Goal: Submit feedback/report problem

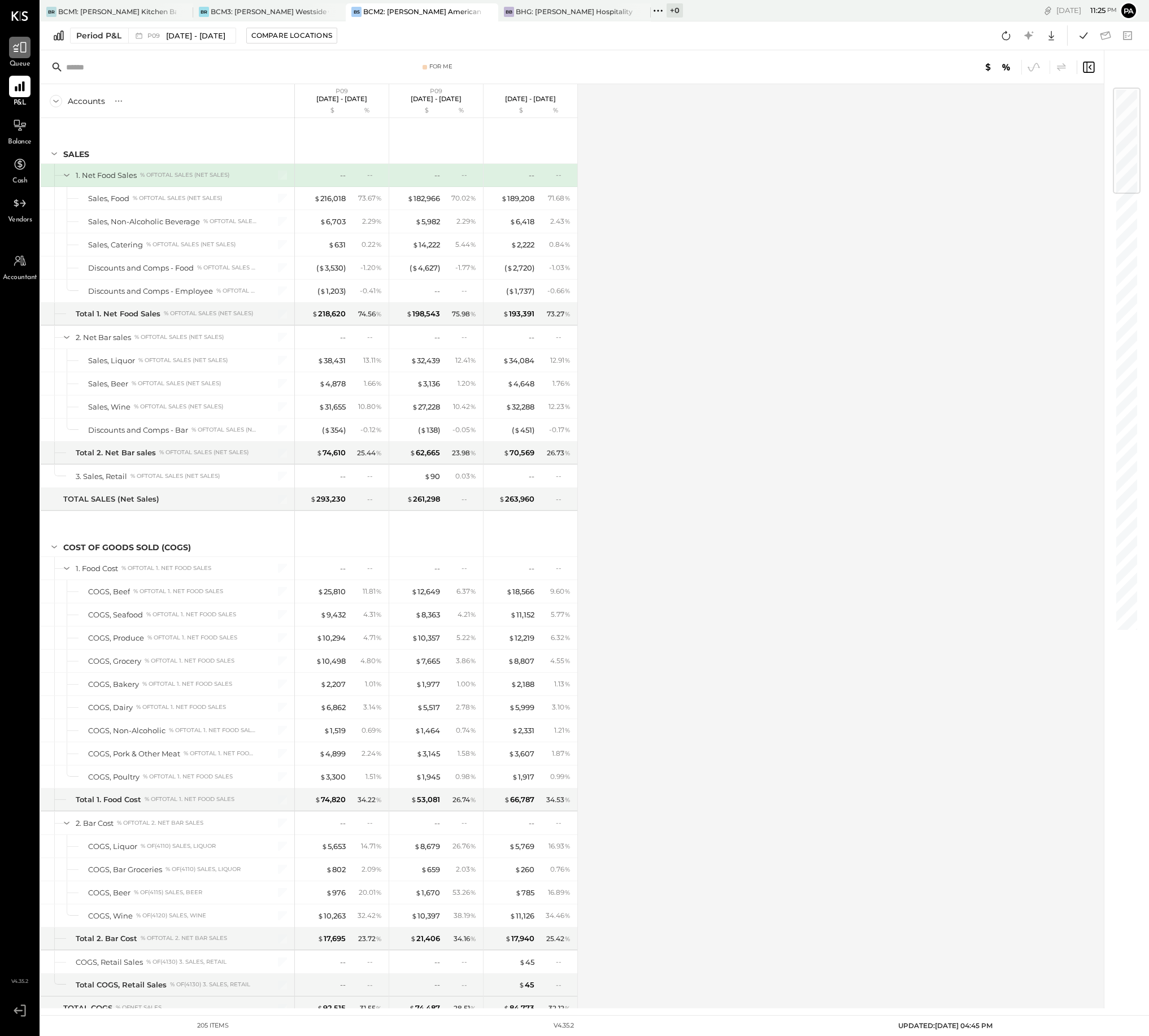
click at [19, 49] on icon at bounding box center [20, 48] width 15 height 15
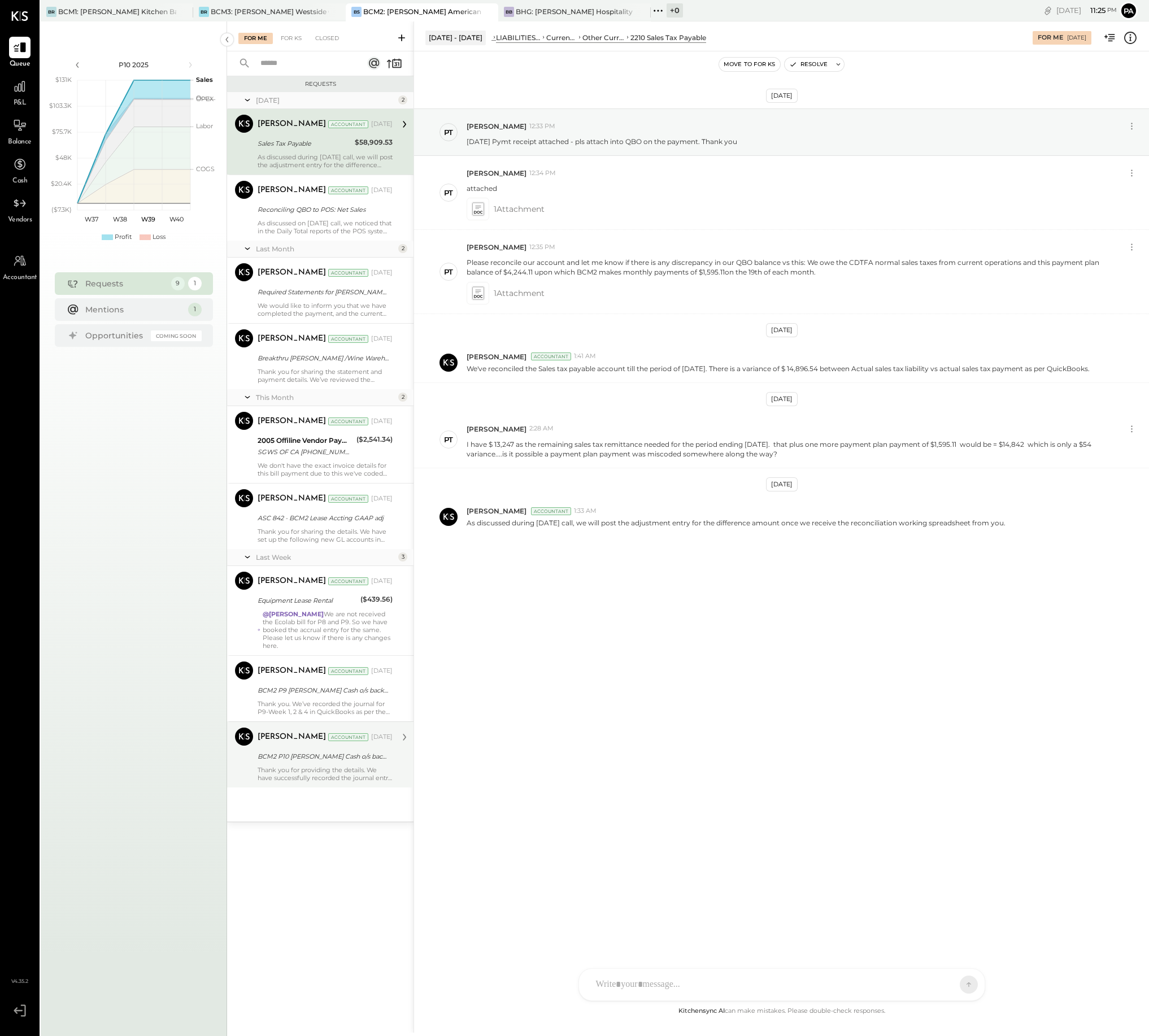
click at [322, 771] on div "Thank you for providing the details. We have successfully recorded the journal …" at bounding box center [325, 773] width 135 height 16
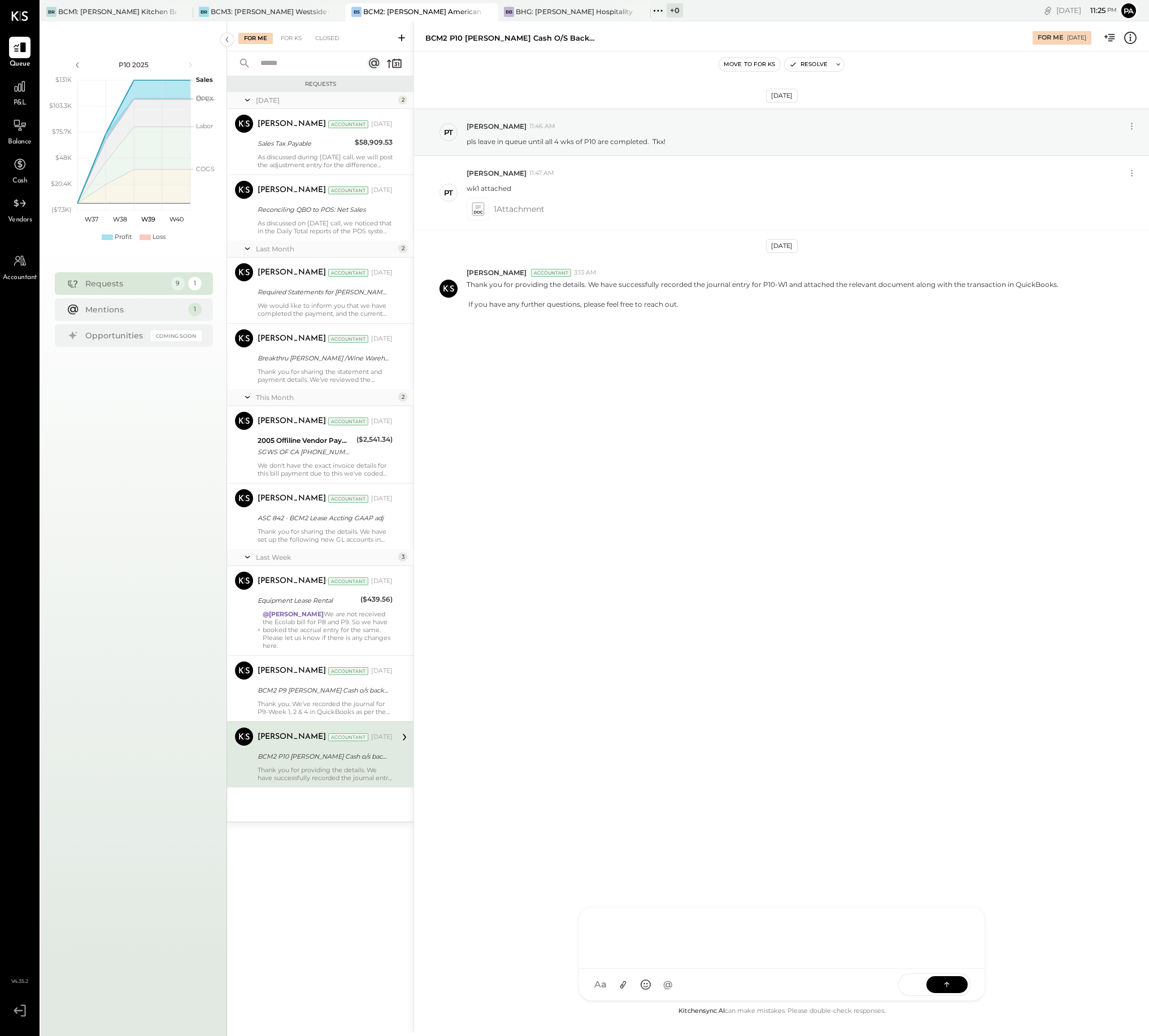
click at [753, 968] on div at bounding box center [781, 938] width 406 height 62
click at [620, 984] on icon at bounding box center [623, 984] width 12 height 12
click at [947, 983] on icon at bounding box center [947, 983] width 11 height 11
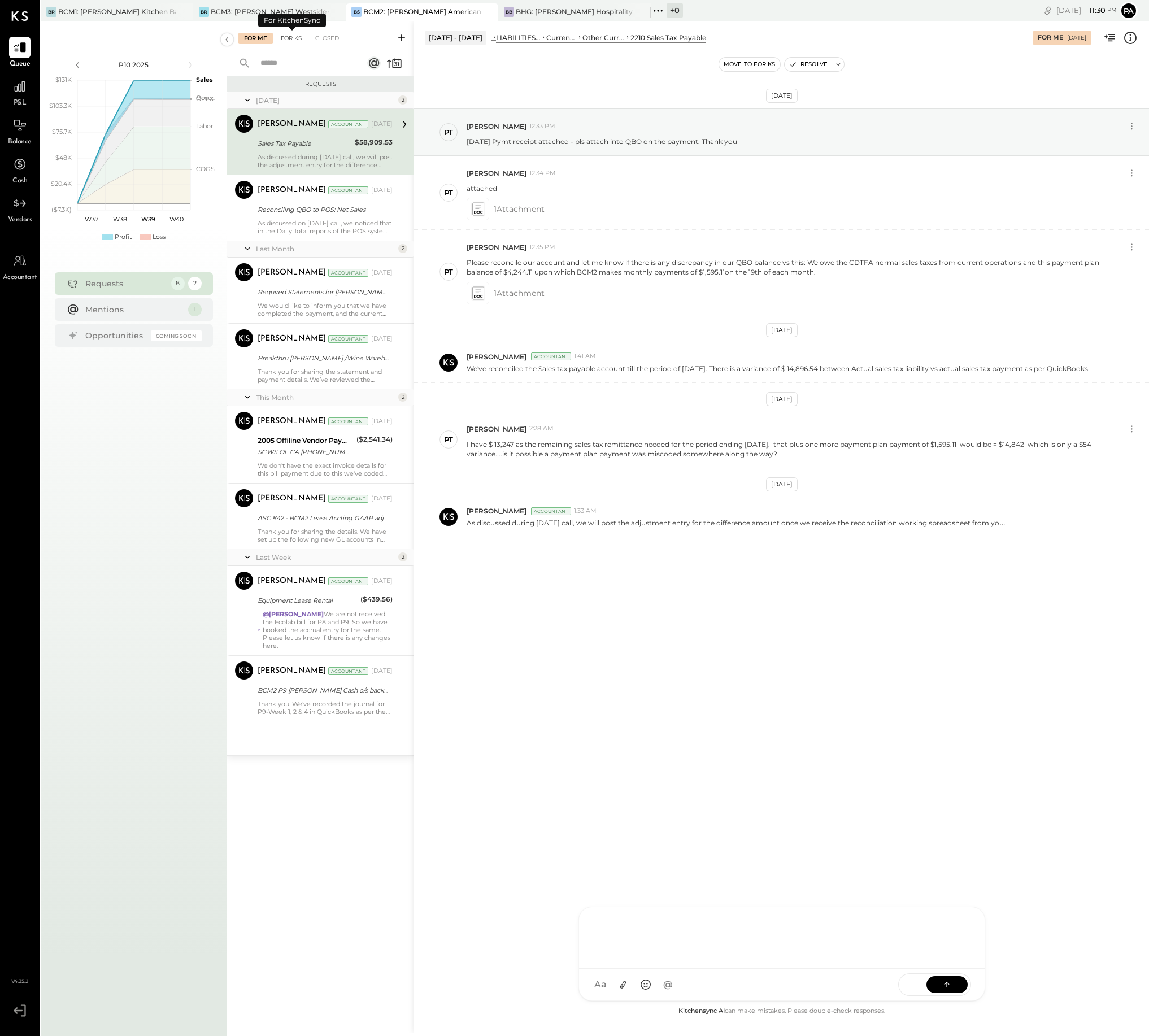
click at [296, 38] on div "For KS" at bounding box center [291, 38] width 32 height 11
